Goal: Transaction & Acquisition: Purchase product/service

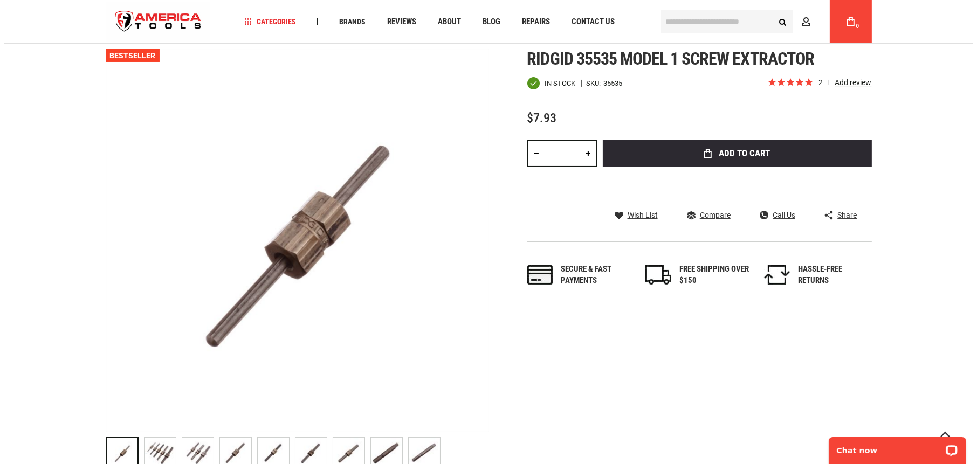
scroll to position [117, 0]
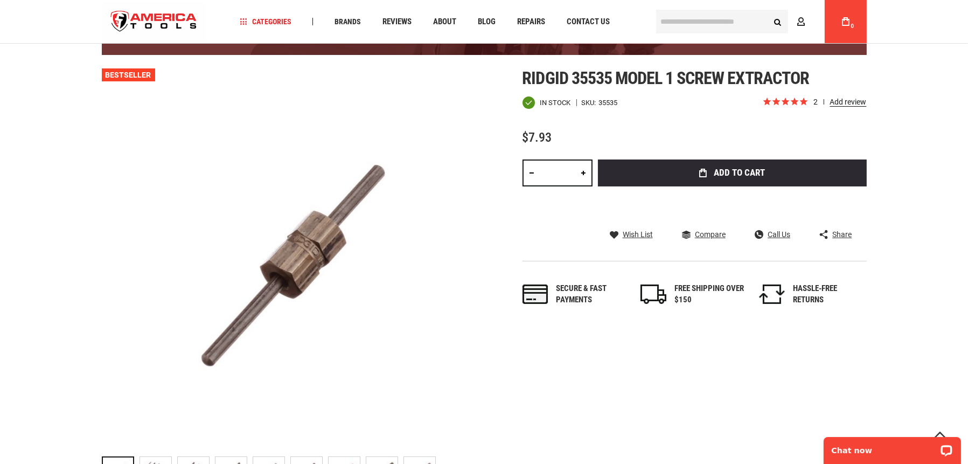
click at [584, 174] on link at bounding box center [584, 173] width 18 height 27
type input "*"
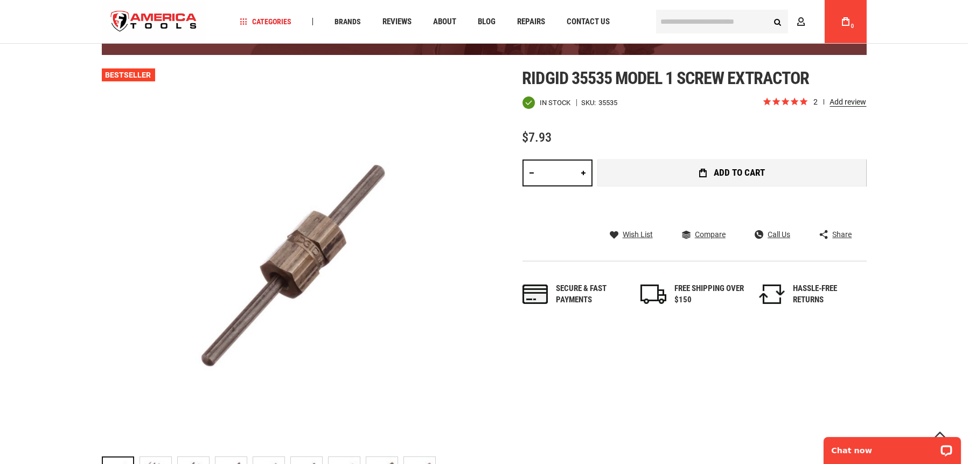
click at [731, 169] on span "Add to Cart" at bounding box center [739, 172] width 51 height 9
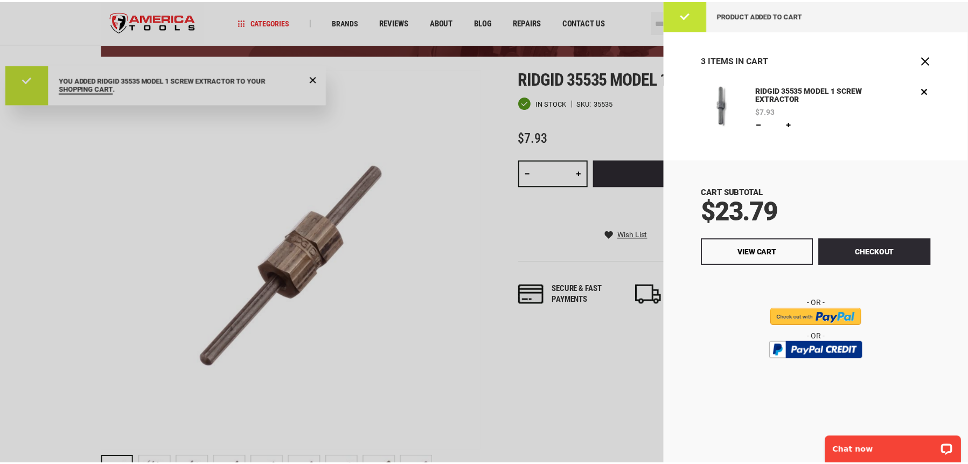
scroll to position [0, 0]
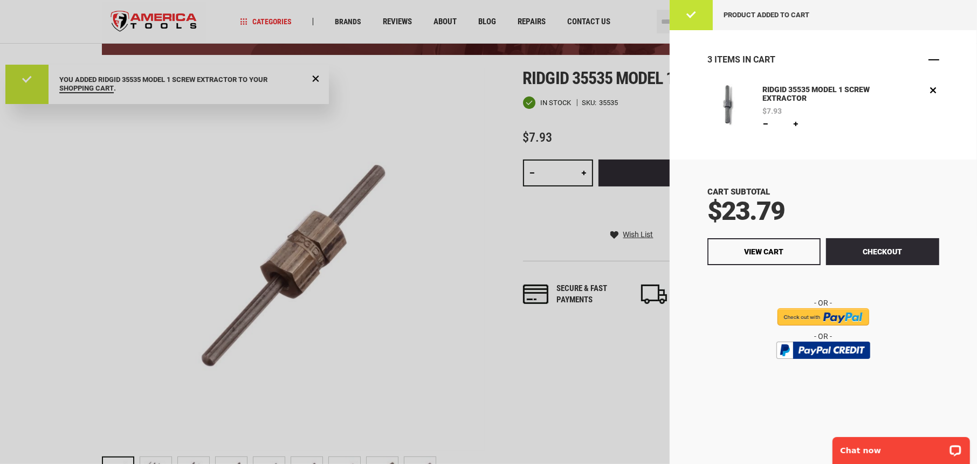
click at [932, 60] on span "Close" at bounding box center [933, 59] width 11 height 11
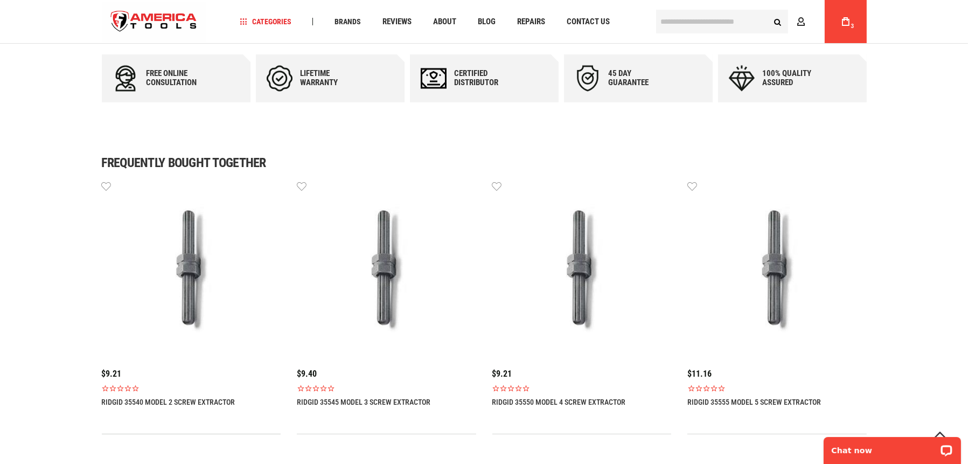
scroll to position [602, 0]
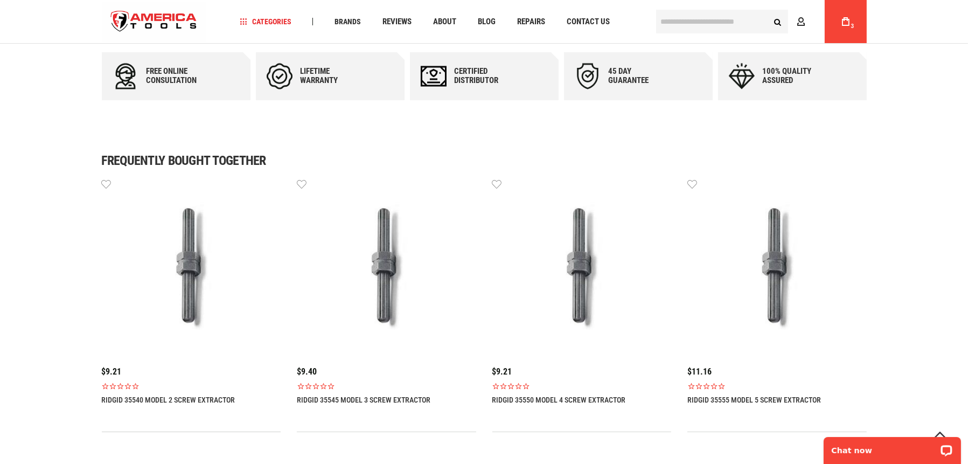
click at [176, 398] on link "RIDGID 35540 MODEL 2 SCREW EXTRACTOR" at bounding box center [169, 400] width 134 height 9
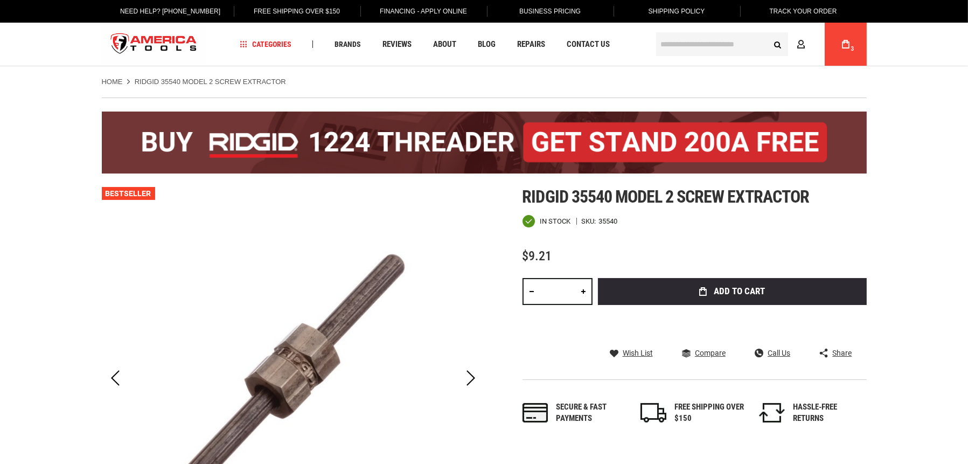
click at [584, 293] on link at bounding box center [584, 291] width 18 height 27
type input "*"
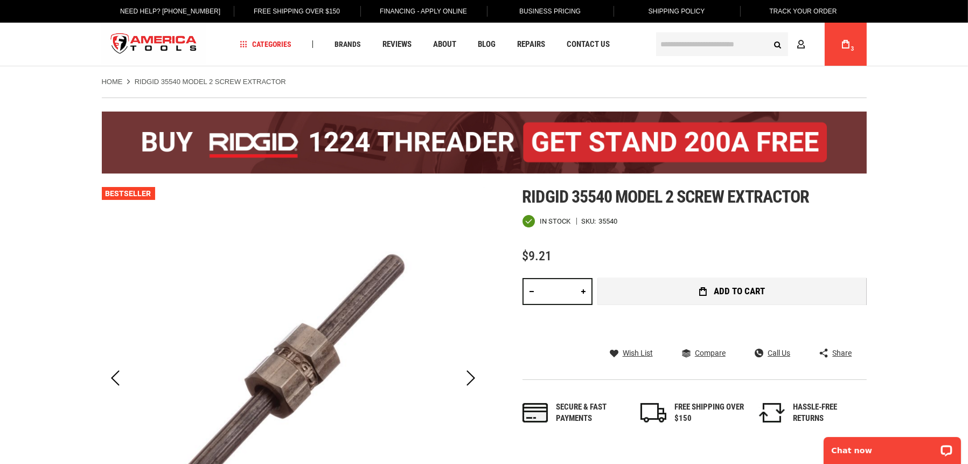
click at [720, 289] on span "Add to Cart" at bounding box center [739, 291] width 51 height 9
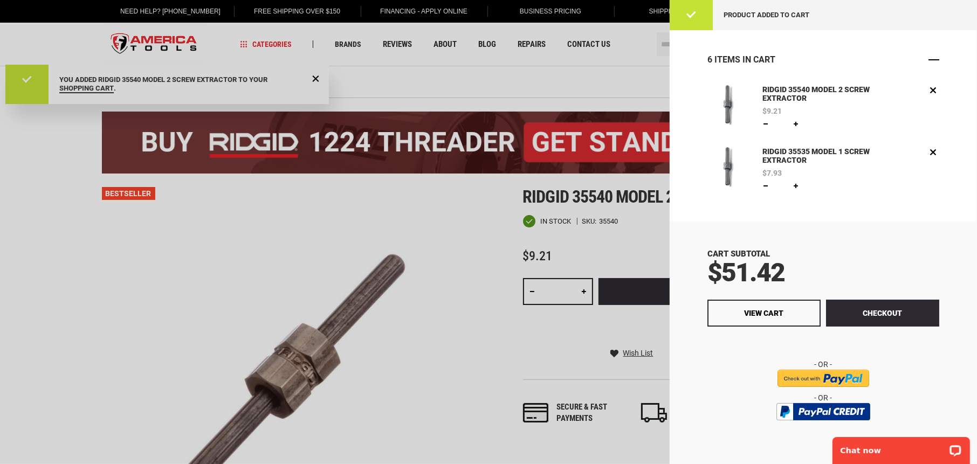
click at [928, 62] on span "Close" at bounding box center [933, 59] width 11 height 11
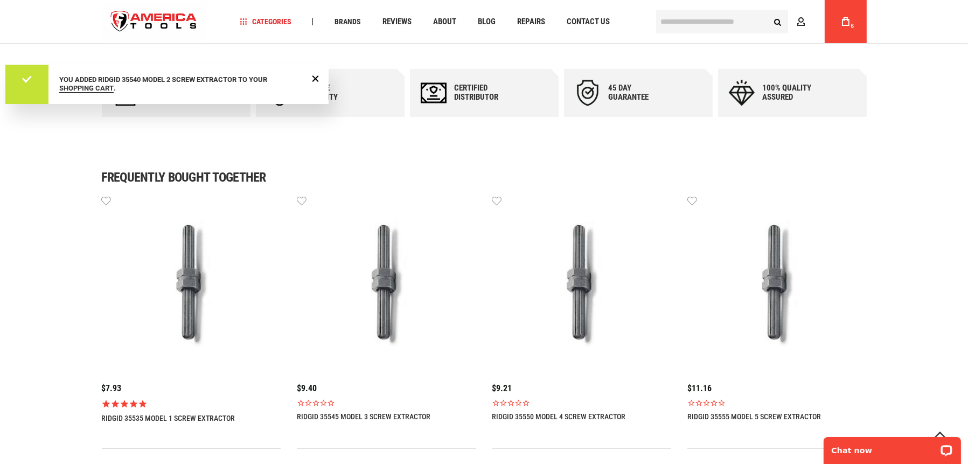
scroll to position [647, 0]
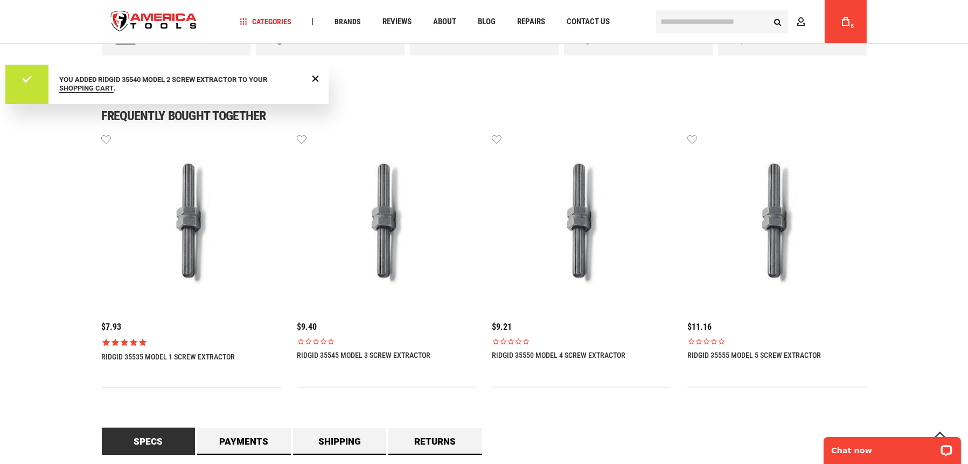
click at [355, 355] on link "RIDGID 35545 MODEL 3 SCREW EXTRACTOR" at bounding box center [364, 355] width 134 height 9
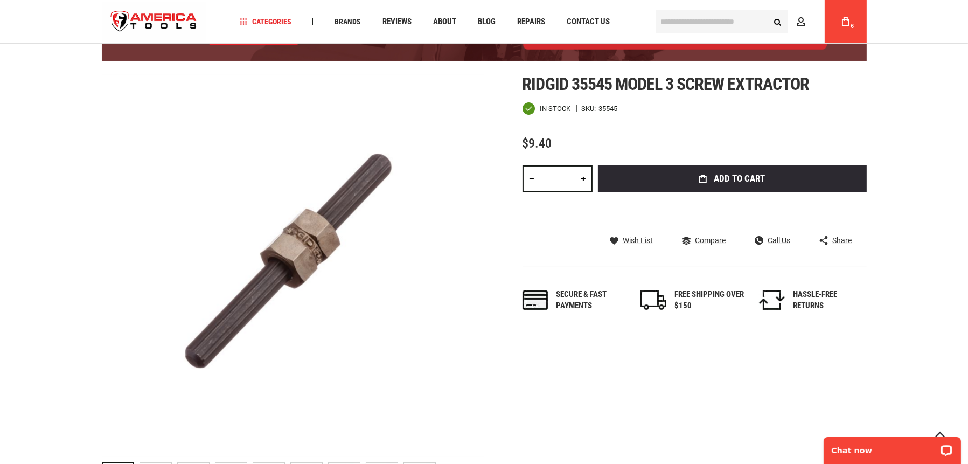
scroll to position [108, 0]
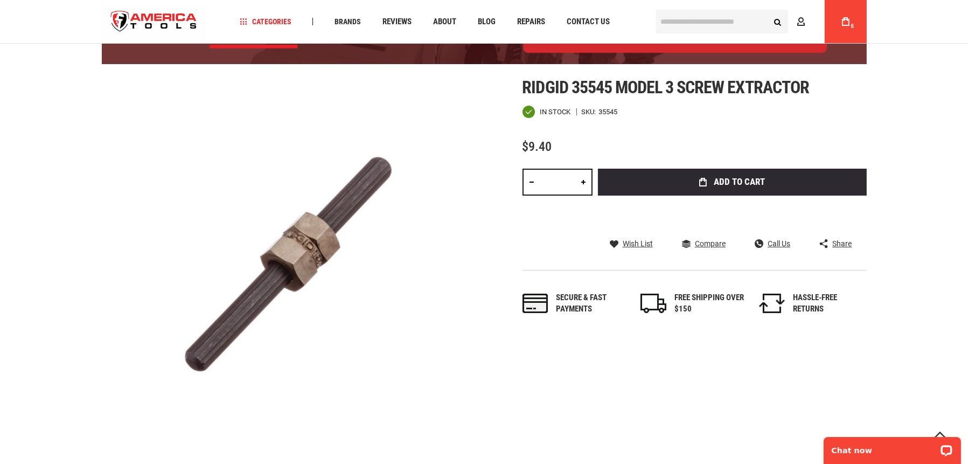
click at [584, 181] on link at bounding box center [584, 182] width 18 height 27
click at [584, 179] on link at bounding box center [584, 182] width 18 height 27
click at [532, 182] on link at bounding box center [532, 182] width 18 height 27
type input "*"
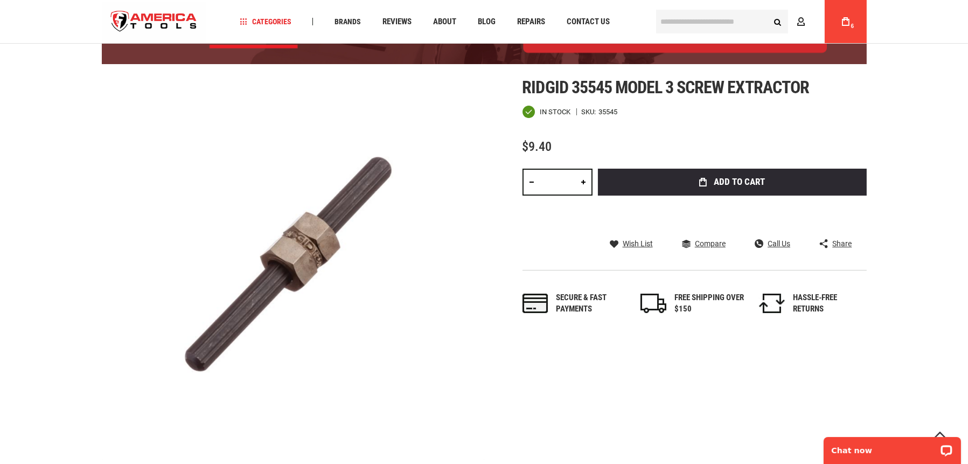
click at [722, 185] on span "Add to Cart" at bounding box center [739, 181] width 51 height 9
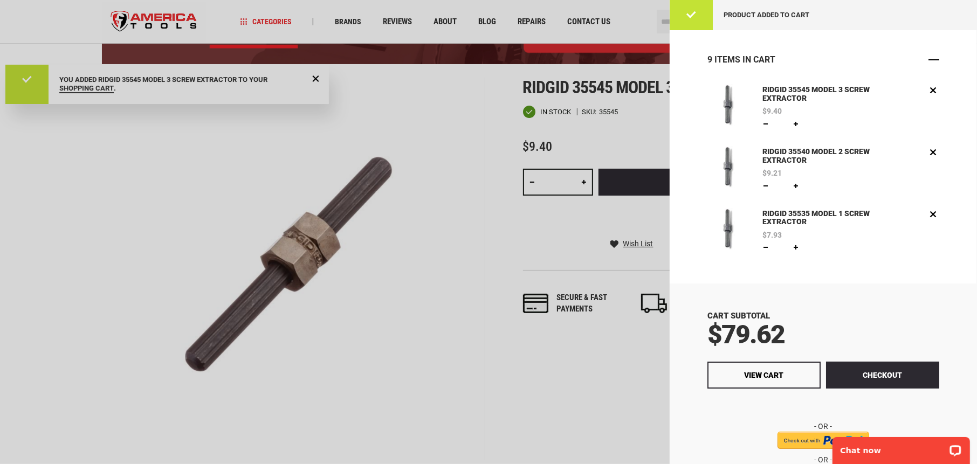
click at [930, 59] on span "Close" at bounding box center [933, 59] width 11 height 11
